Goal: Check status: Check status

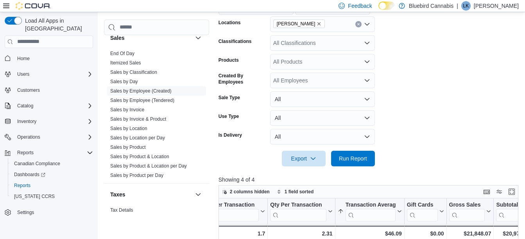
scroll to position [195, 0]
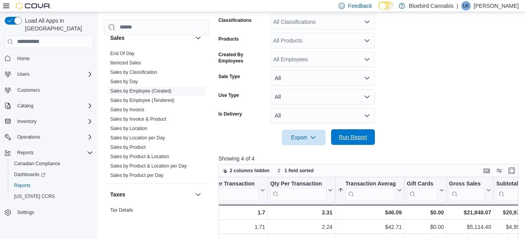
click at [350, 132] on span "Run Report" at bounding box center [353, 137] width 34 height 16
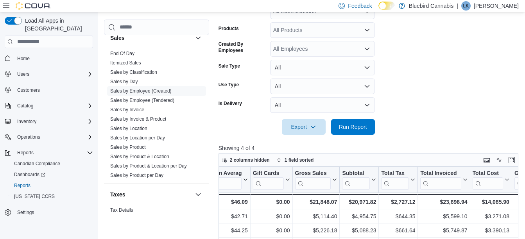
scroll to position [216, 0]
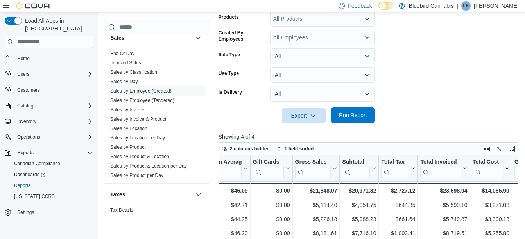
click at [342, 121] on span "Run Report" at bounding box center [353, 115] width 34 height 16
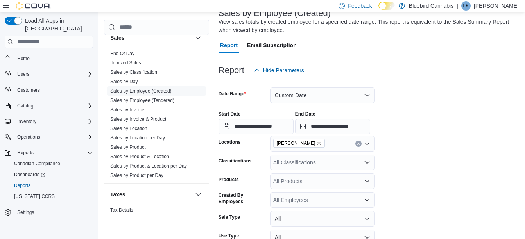
scroll to position [54, 0]
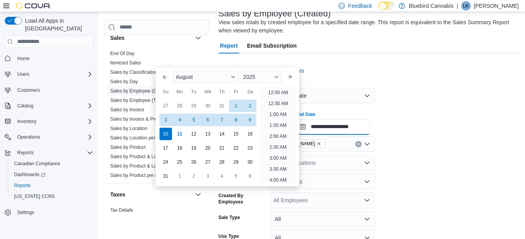
click at [351, 127] on input "**********" at bounding box center [332, 127] width 75 height 16
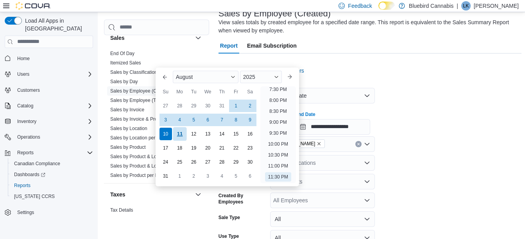
click at [177, 134] on div "11" at bounding box center [180, 134] width 14 height 14
type input "**********"
click at [433, 123] on div "**********" at bounding box center [369, 120] width 303 height 30
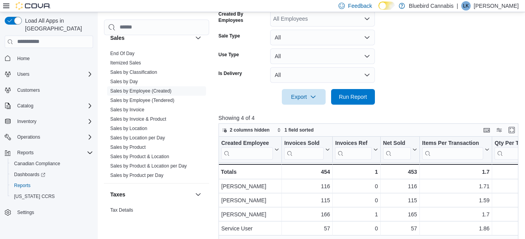
scroll to position [236, 0]
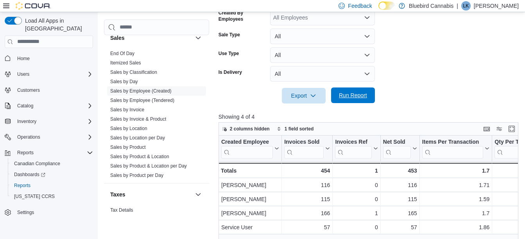
click at [361, 101] on span "Run Report" at bounding box center [353, 96] width 34 height 16
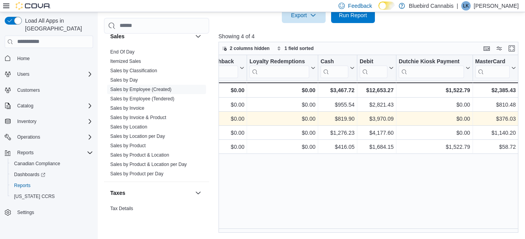
scroll to position [0, 836]
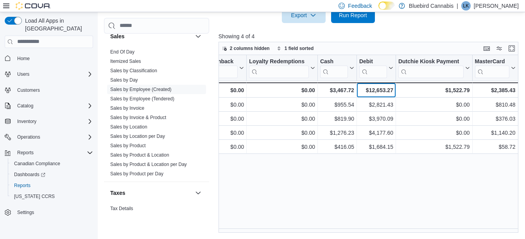
click at [384, 90] on div "$12,653.27" at bounding box center [376, 90] width 34 height 9
drag, startPoint x: 384, startPoint y: 90, endPoint x: 347, endPoint y: 93, distance: 37.2
click at [347, 93] on div "$3,467.72" at bounding box center [337, 90] width 34 height 9
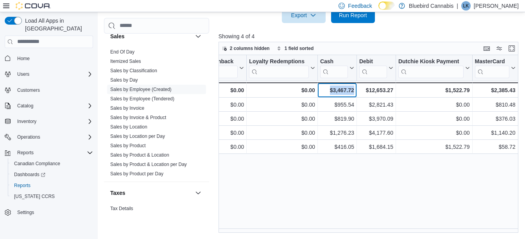
click at [347, 93] on div "$3,467.72" at bounding box center [337, 90] width 34 height 9
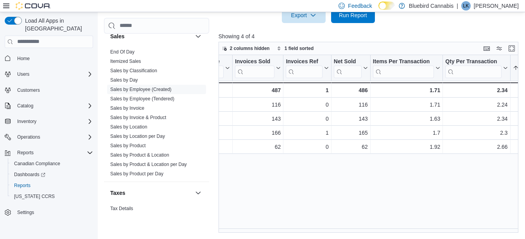
scroll to position [0, 0]
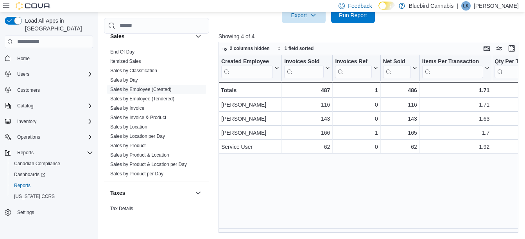
scroll to position [236, 0]
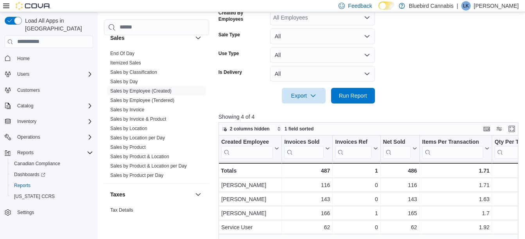
drag, startPoint x: 347, startPoint y: 93, endPoint x: 415, endPoint y: 100, distance: 68.3
click at [415, 100] on form "**********" at bounding box center [369, 0] width 303 height 208
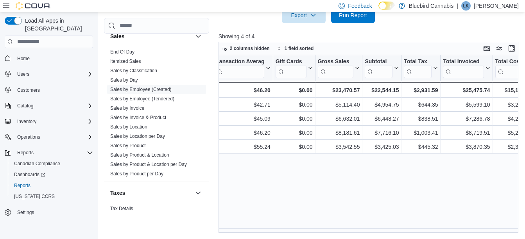
scroll to position [0, 356]
click at [387, 91] on div "$22,544.15" at bounding box center [381, 90] width 34 height 9
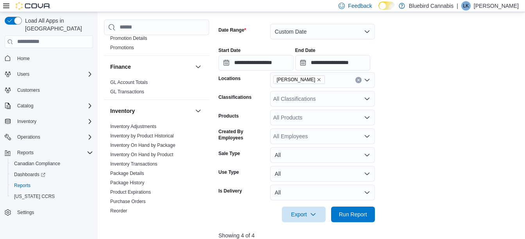
scroll to position [184, 0]
click at [162, 154] on link "Inventory On Hand by Product" at bounding box center [141, 154] width 63 height 5
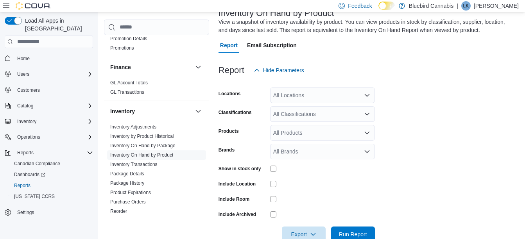
scroll to position [26, 0]
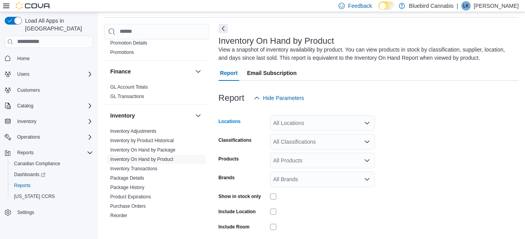
click at [293, 123] on div "All Locations" at bounding box center [322, 123] width 105 height 16
type input "***"
click at [300, 138] on span "[PERSON_NAME]" at bounding box center [309, 136] width 45 height 8
click at [463, 129] on form "Locations [PERSON_NAME] Classifications All Classifications Products All Produc…" at bounding box center [368, 188] width 300 height 164
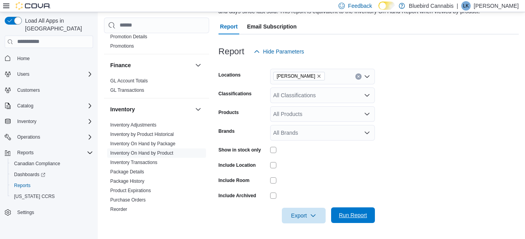
click at [357, 217] on span "Run Report" at bounding box center [353, 215] width 28 height 8
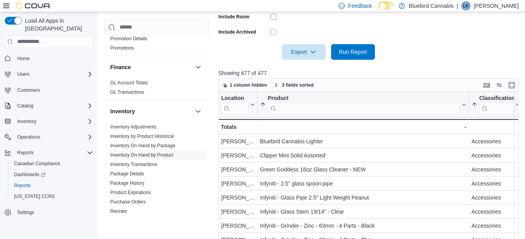
scroll to position [237, 0]
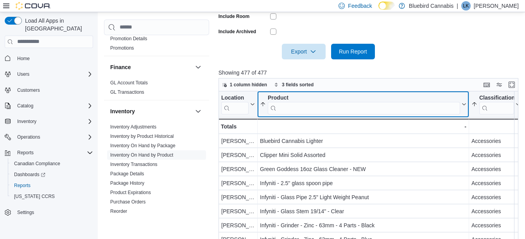
click at [369, 108] on input "search" at bounding box center [364, 108] width 192 height 13
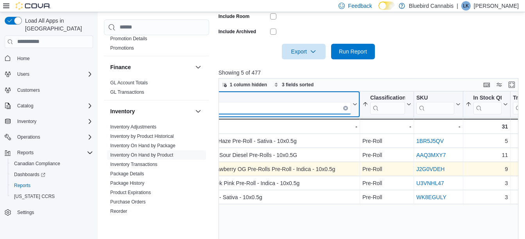
scroll to position [0, 161]
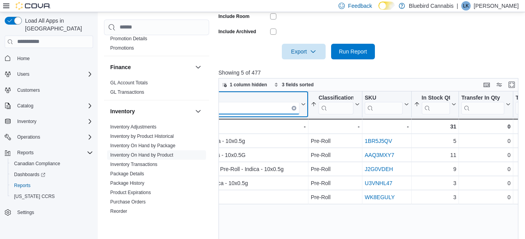
type input "******"
click at [295, 107] on button "Clear input" at bounding box center [293, 107] width 5 height 5
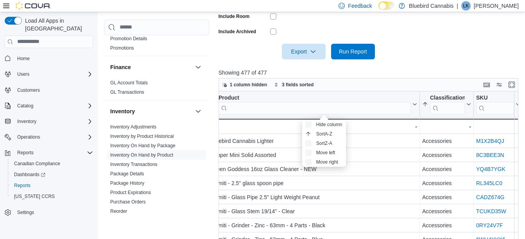
scroll to position [0, 39]
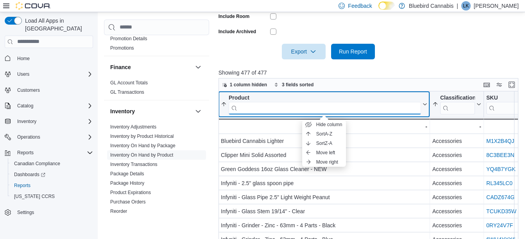
click at [290, 108] on input "search" at bounding box center [325, 108] width 192 height 13
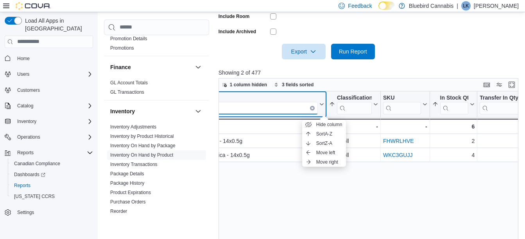
scroll to position [0, 143]
type input "***"
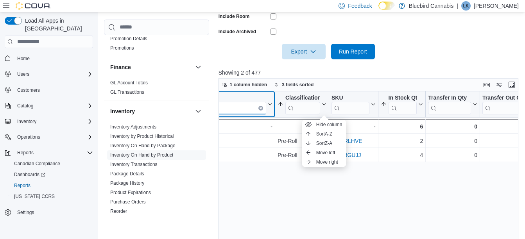
scroll to position [0, 194]
click at [260, 109] on icon "Clear input" at bounding box center [260, 108] width 2 height 2
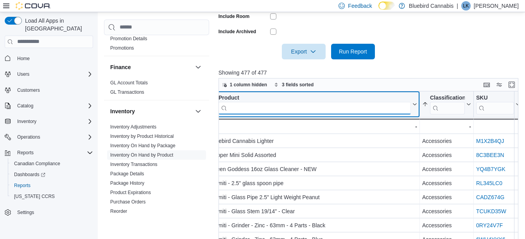
scroll to position [0, 39]
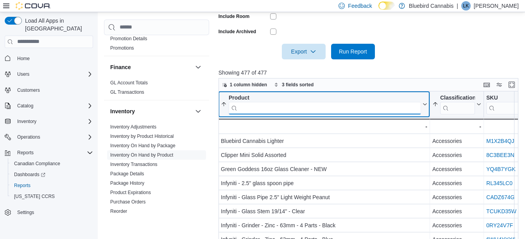
click at [273, 108] on input "search" at bounding box center [325, 108] width 192 height 13
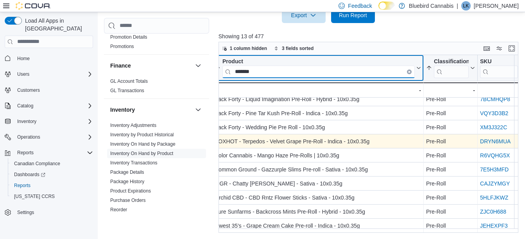
scroll to position [0, 45]
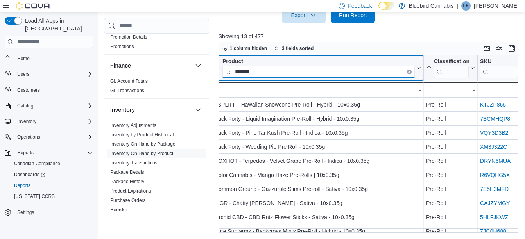
type input "*******"
